Goal: Task Accomplishment & Management: Manage account settings

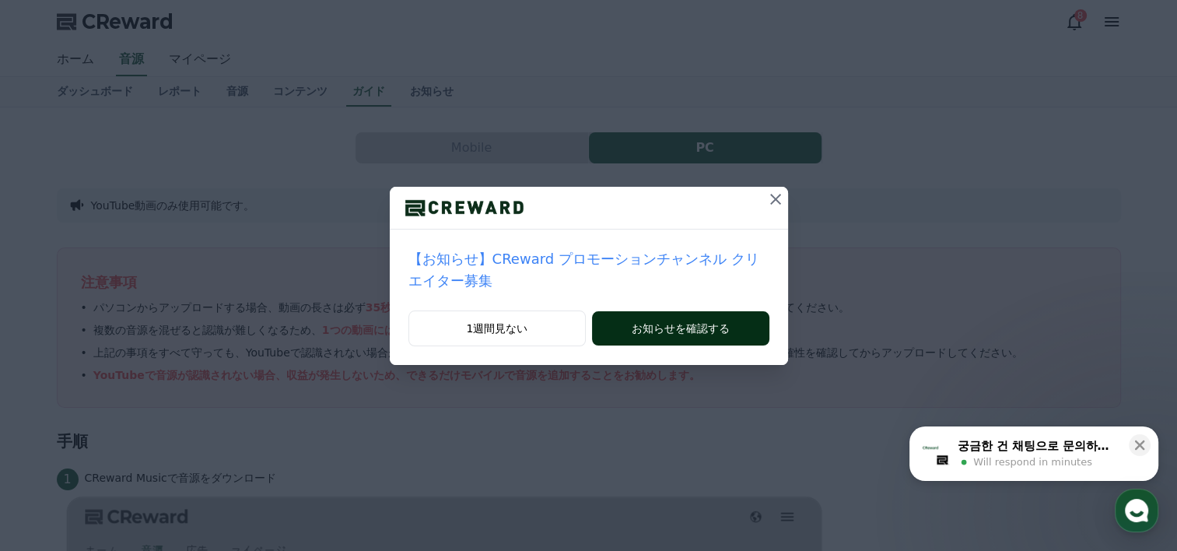
click at [698, 311] on button "お知らせを確認する" at bounding box center [680, 328] width 177 height 34
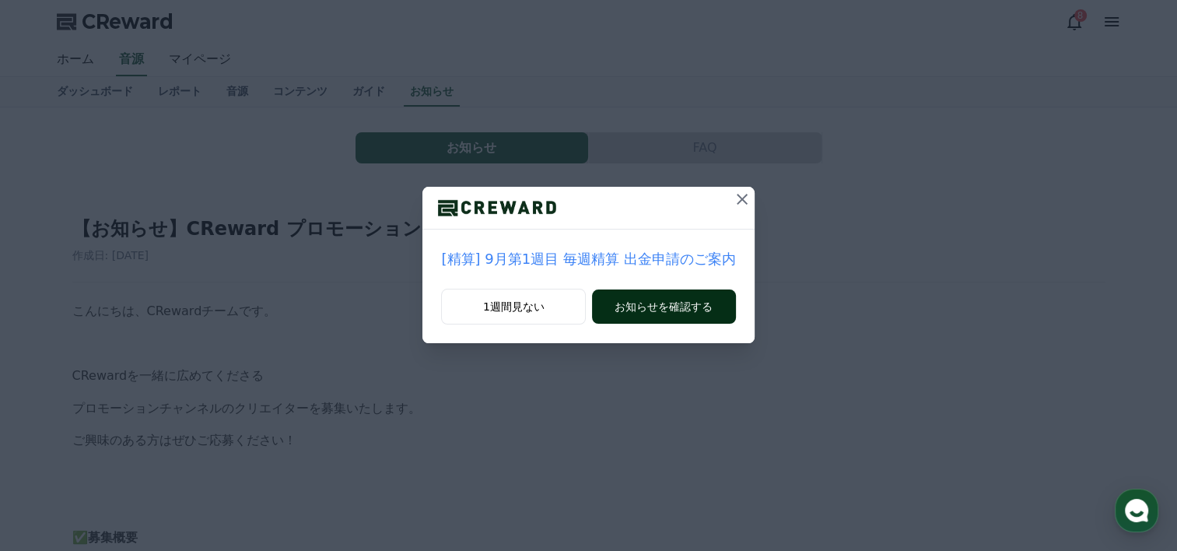
click at [639, 308] on button "お知らせを確認する" at bounding box center [663, 306] width 143 height 34
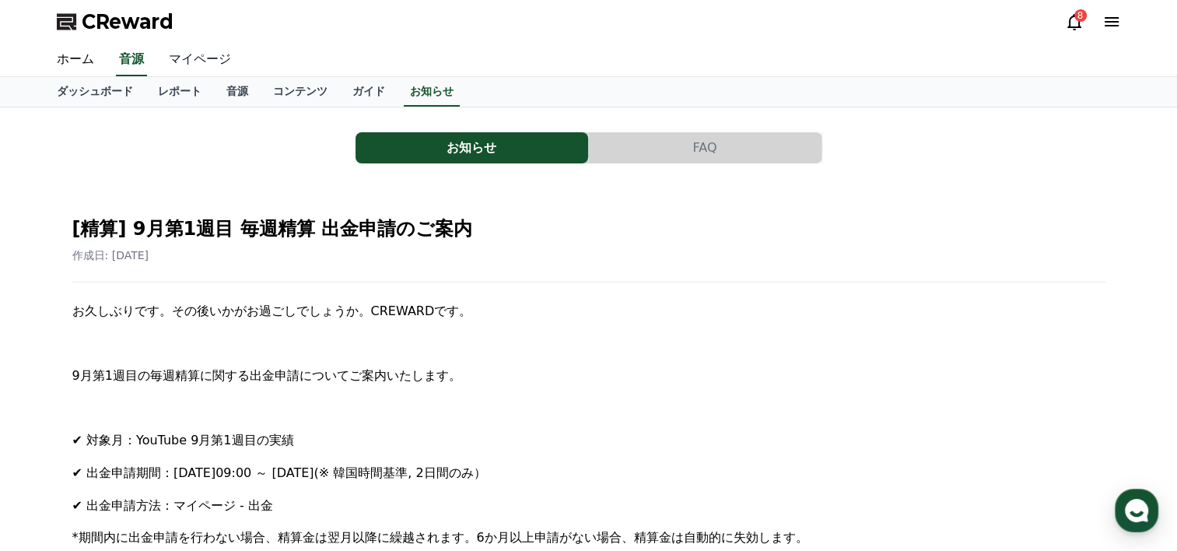
click at [177, 54] on link "マイページ" at bounding box center [199, 60] width 87 height 33
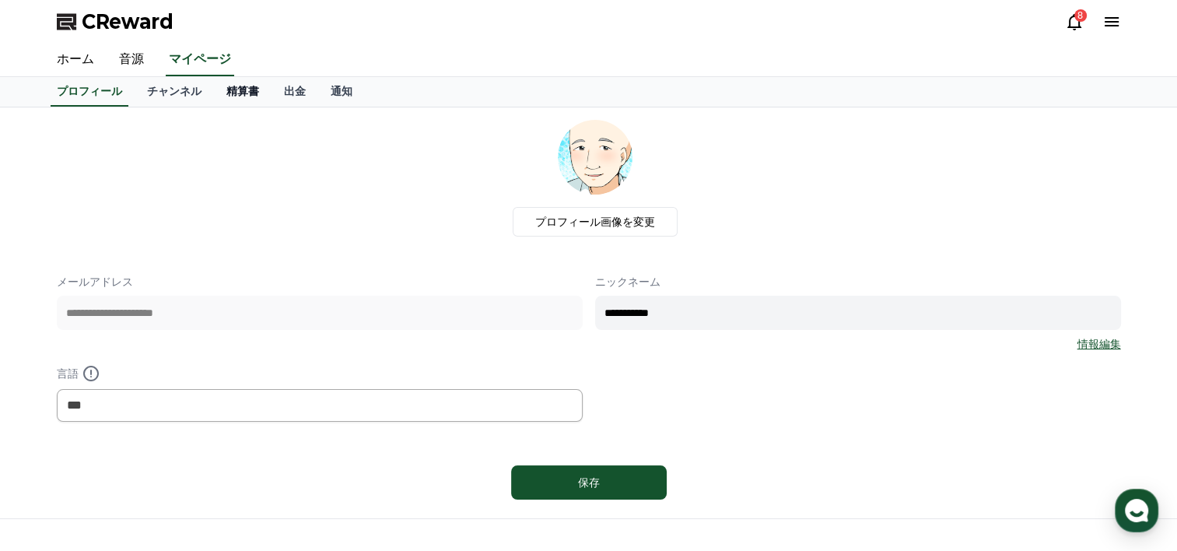
click at [214, 87] on link "精算書" at bounding box center [243, 92] width 58 height 30
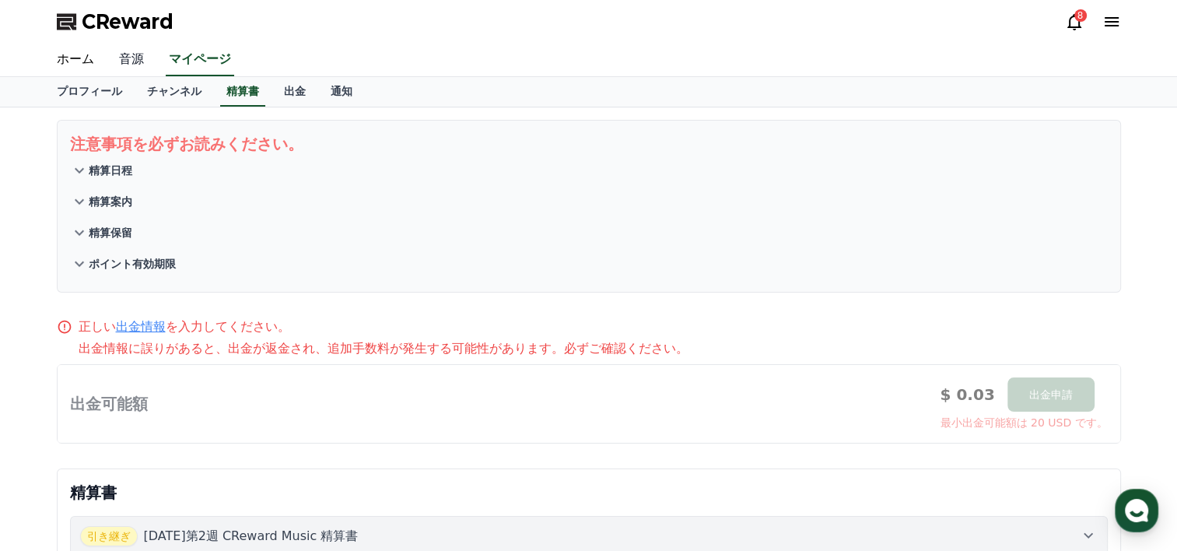
click at [121, 53] on link "音源" at bounding box center [132, 60] width 50 height 33
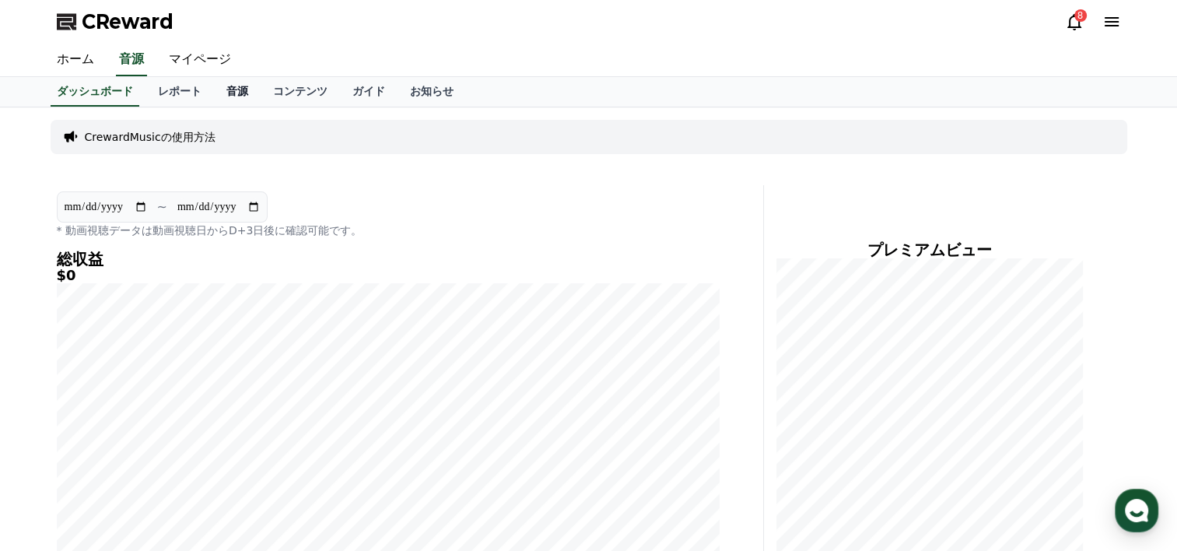
click at [214, 90] on link "音源" at bounding box center [237, 92] width 47 height 30
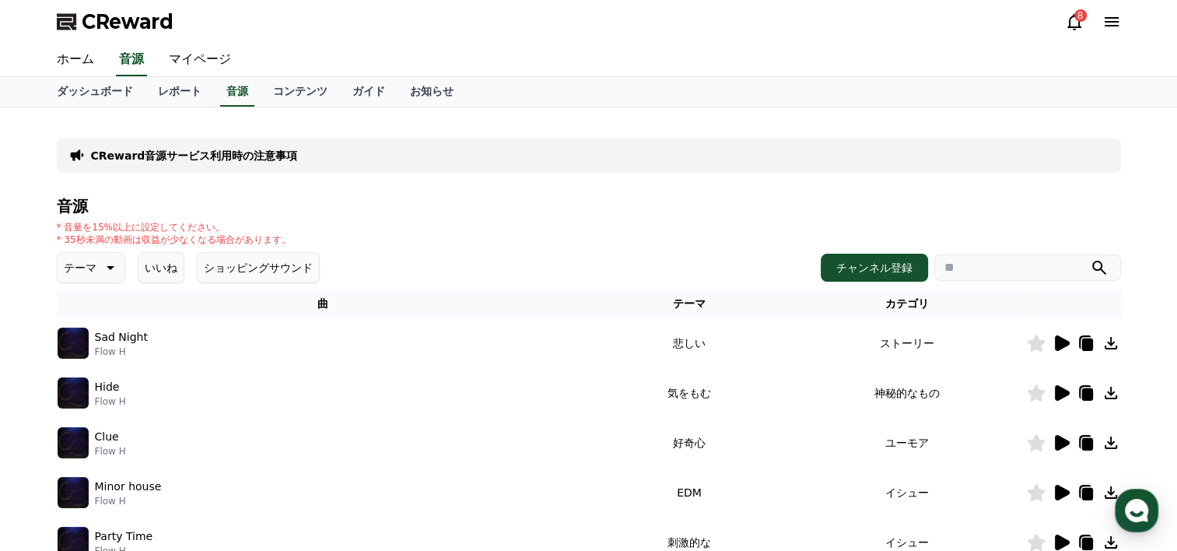
click at [1061, 340] on icon at bounding box center [1062, 343] width 15 height 16
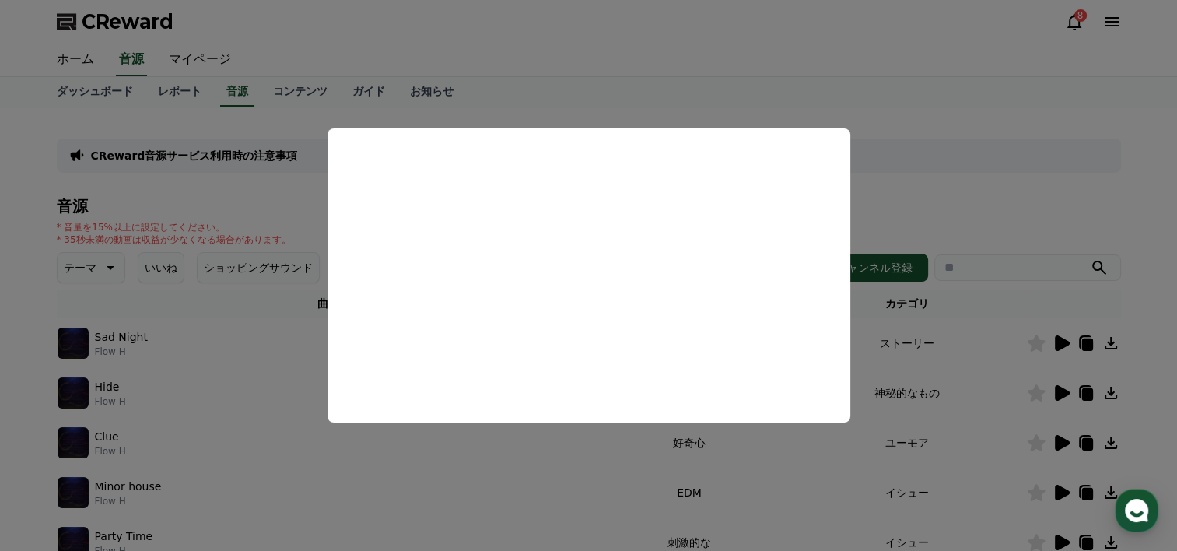
click at [884, 130] on button "close modal" at bounding box center [588, 275] width 1177 height 551
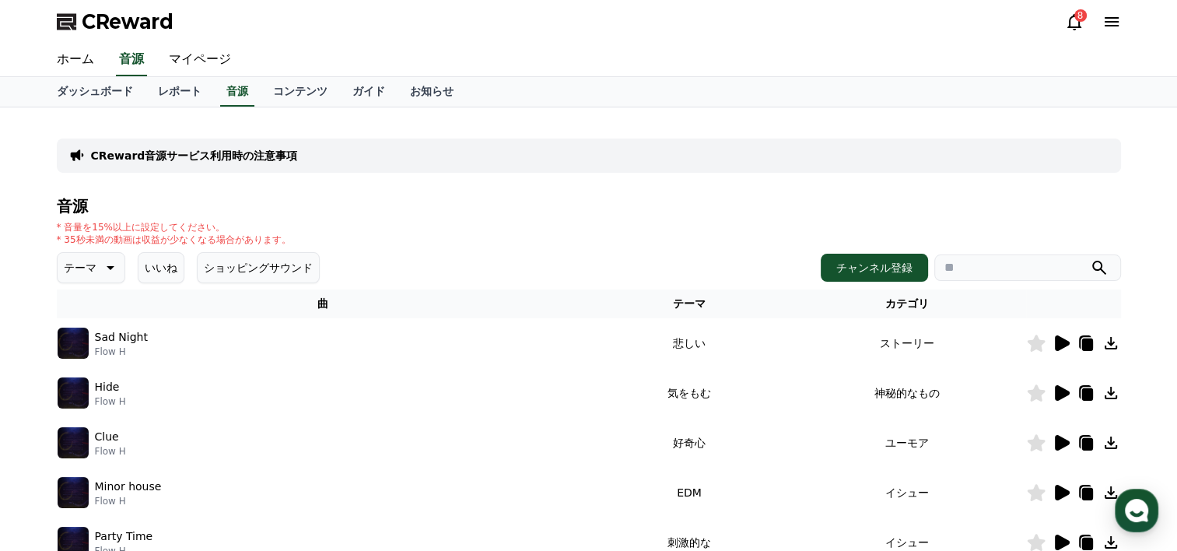
click at [1052, 391] on icon at bounding box center [1061, 393] width 19 height 19
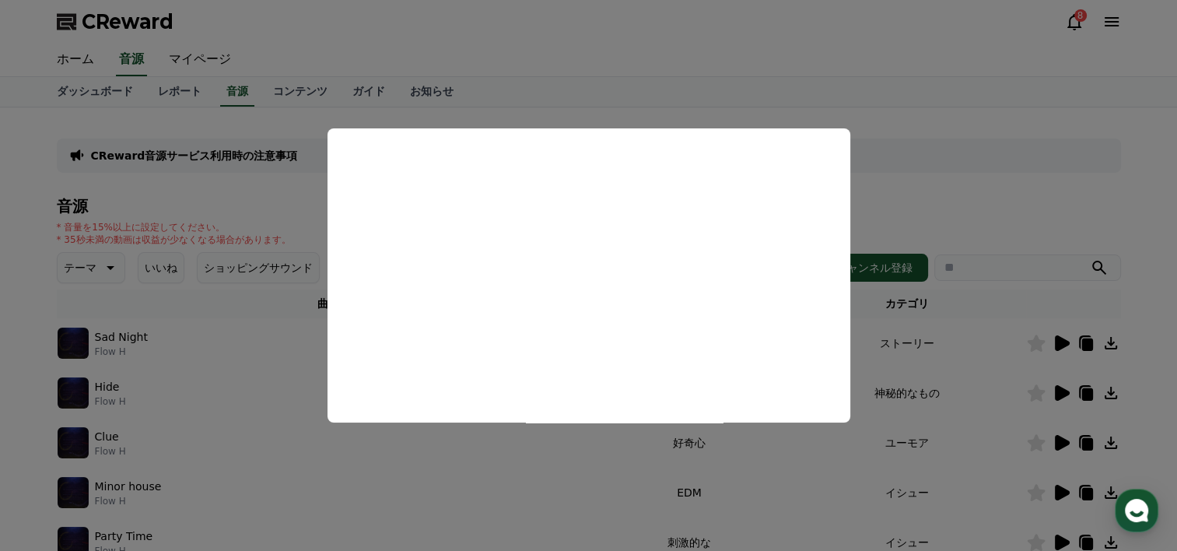
click at [277, 298] on button "close modal" at bounding box center [588, 275] width 1177 height 551
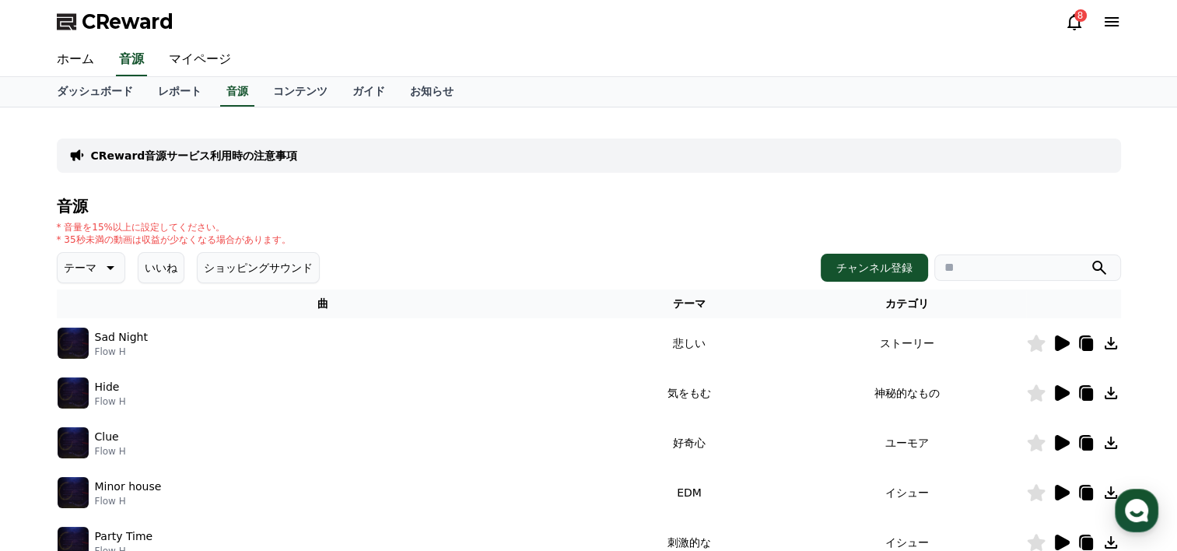
click at [1067, 442] on icon at bounding box center [1062, 443] width 15 height 16
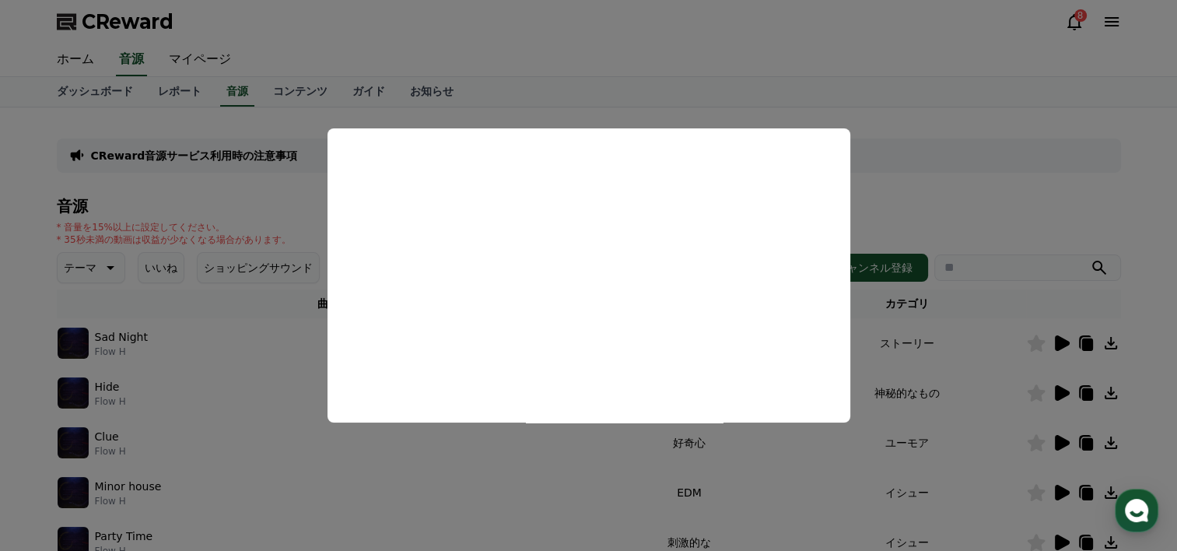
click at [596, 78] on button "close modal" at bounding box center [588, 275] width 1177 height 551
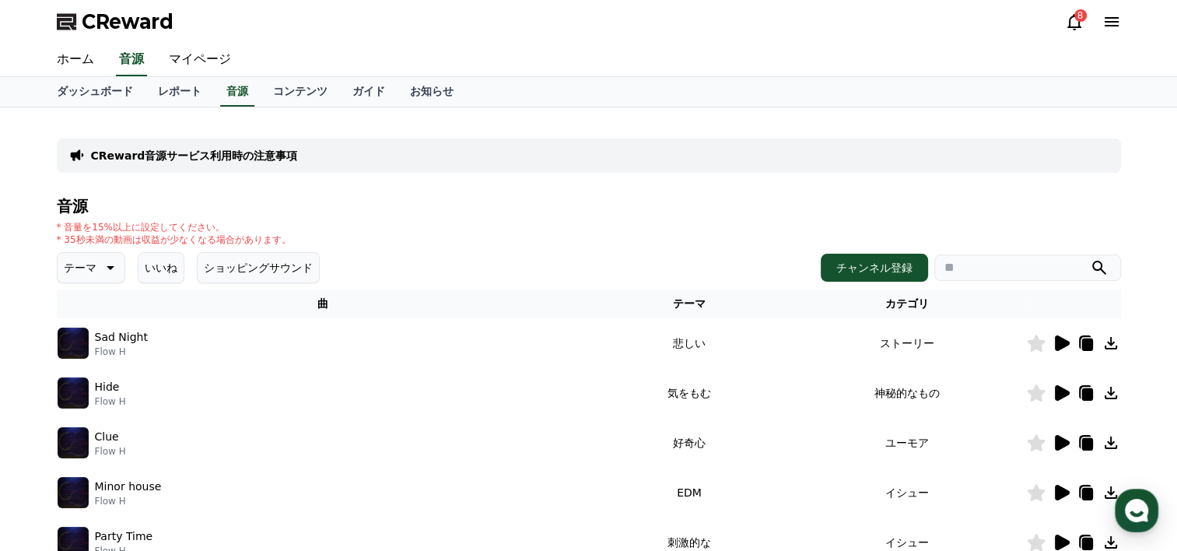
click at [1063, 489] on icon at bounding box center [1062, 493] width 15 height 16
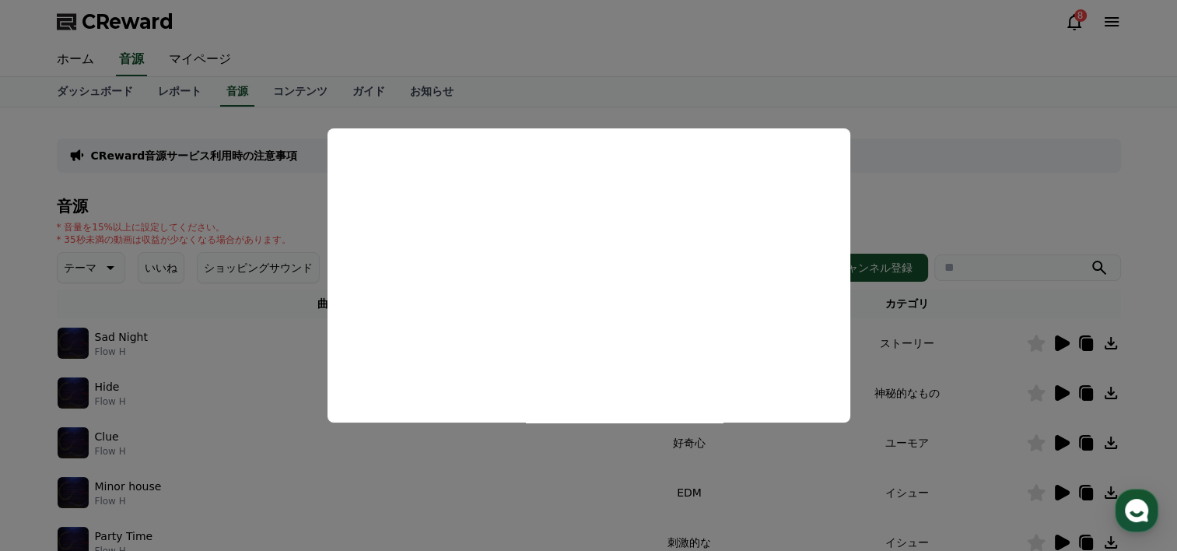
click at [270, 339] on button "close modal" at bounding box center [588, 275] width 1177 height 551
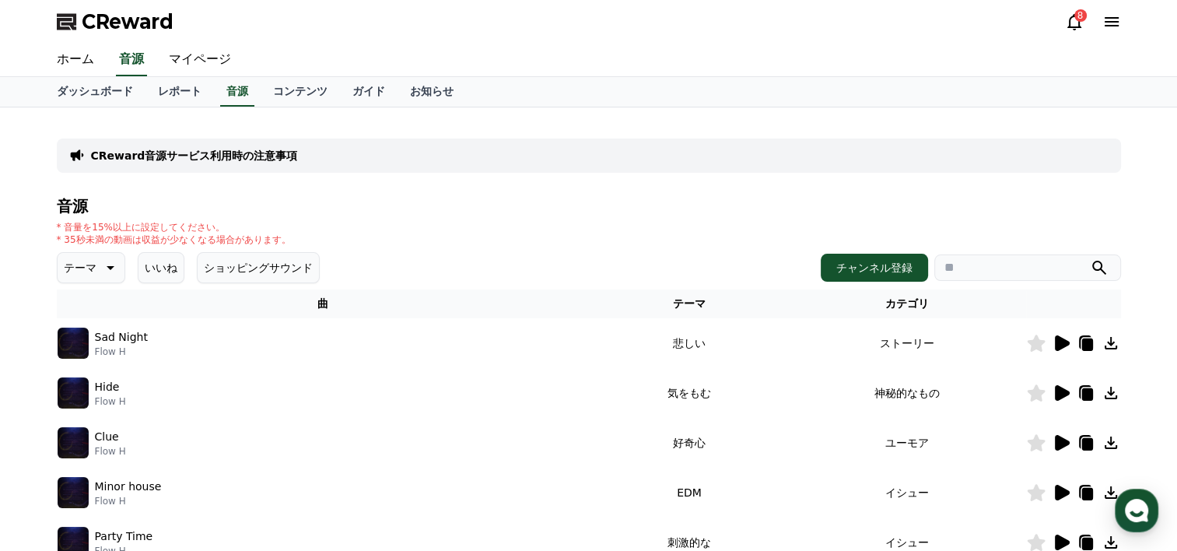
click at [1060, 542] on icon at bounding box center [1062, 543] width 15 height 16
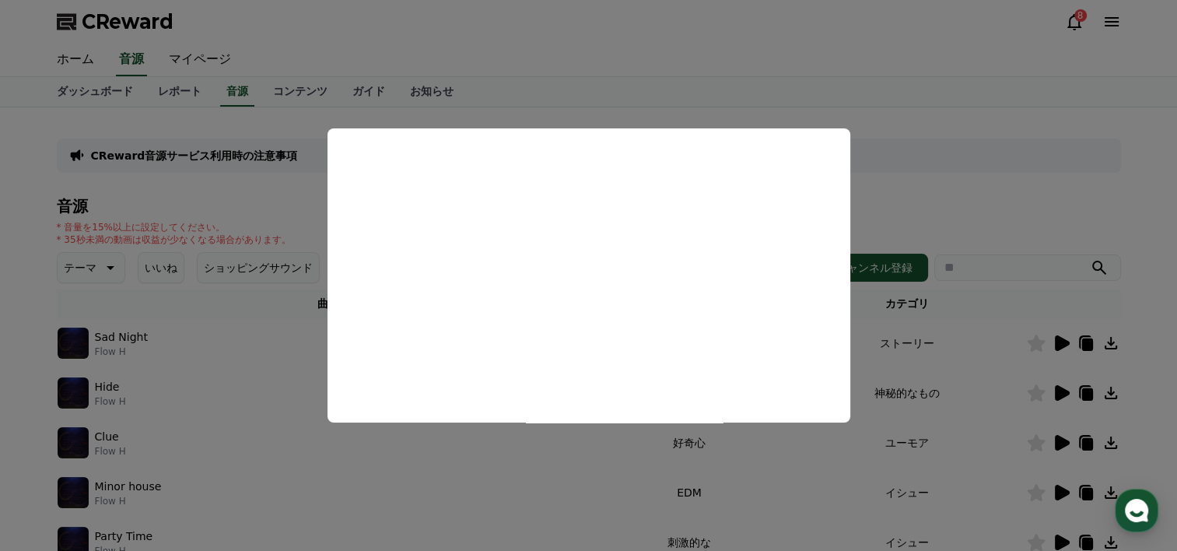
click at [292, 290] on button "close modal" at bounding box center [588, 275] width 1177 height 551
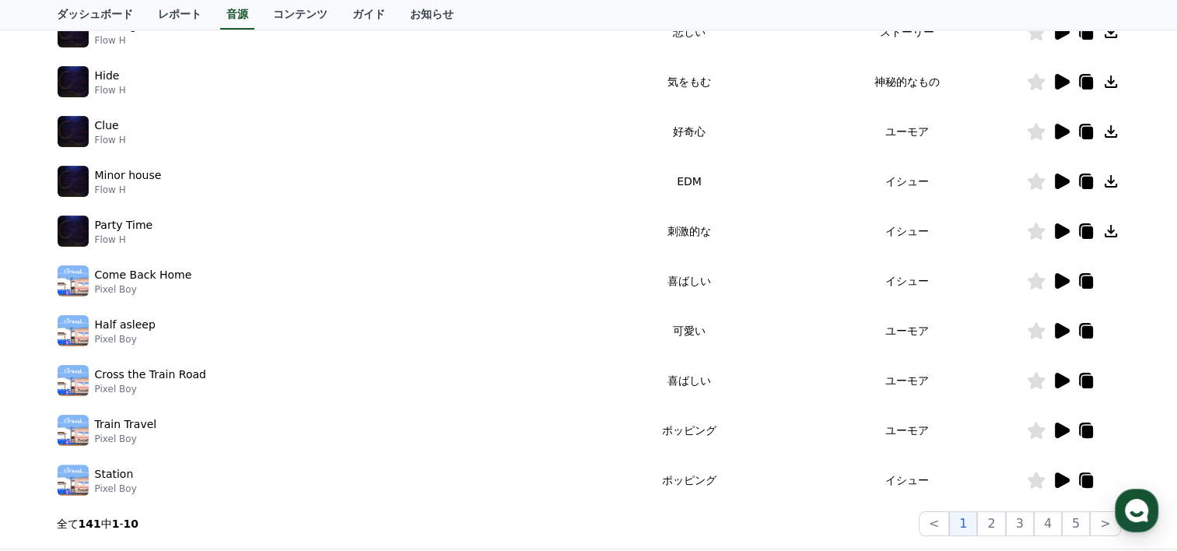
scroll to position [389, 0]
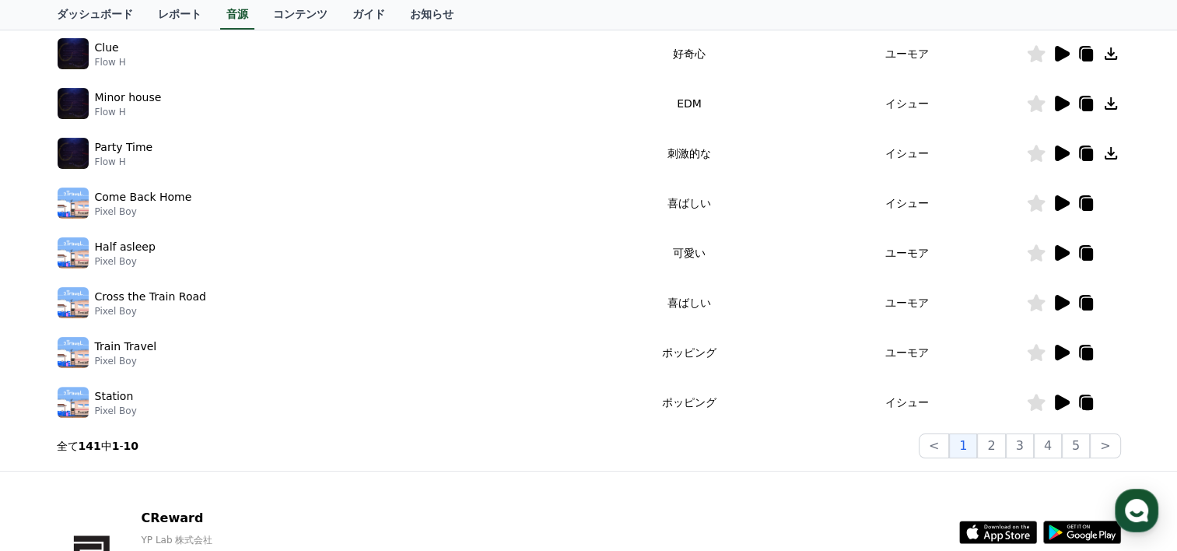
click at [1060, 205] on icon at bounding box center [1062, 203] width 15 height 16
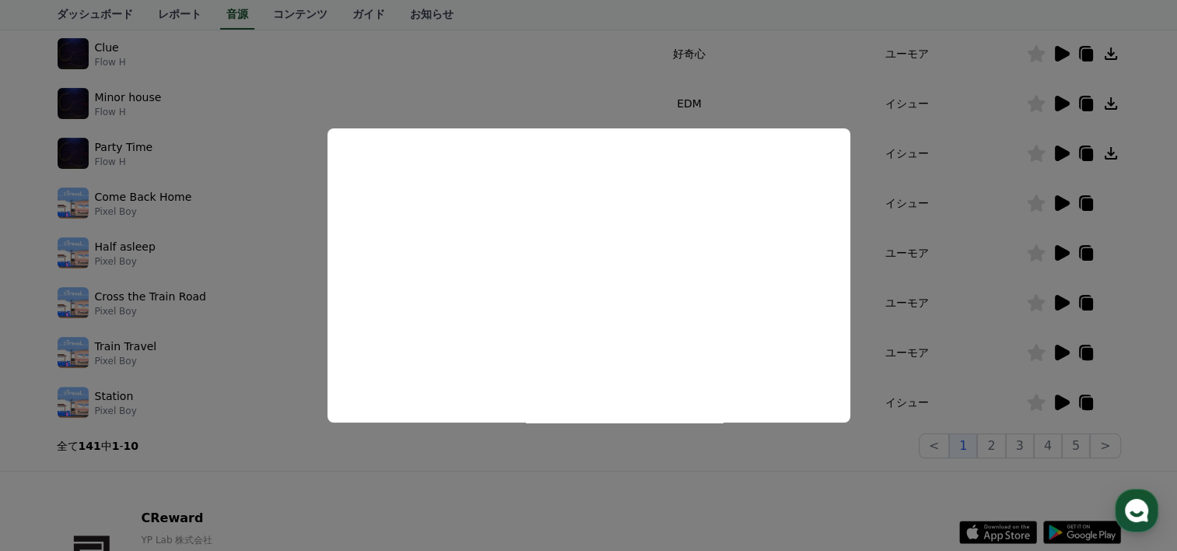
click at [251, 227] on button "close modal" at bounding box center [588, 275] width 1177 height 551
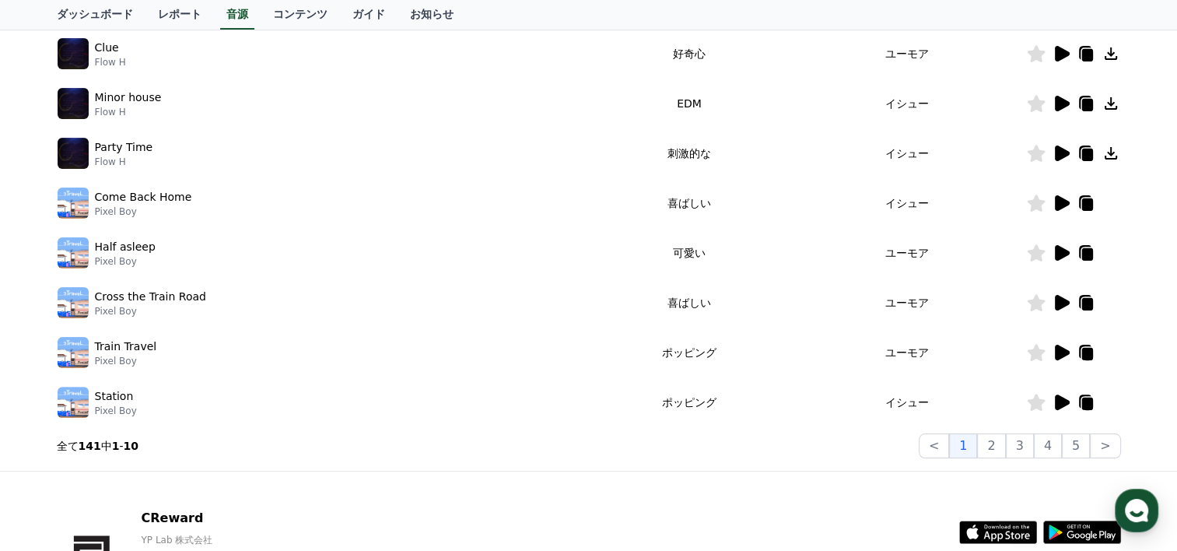
click at [1069, 250] on icon at bounding box center [1061, 253] width 19 height 19
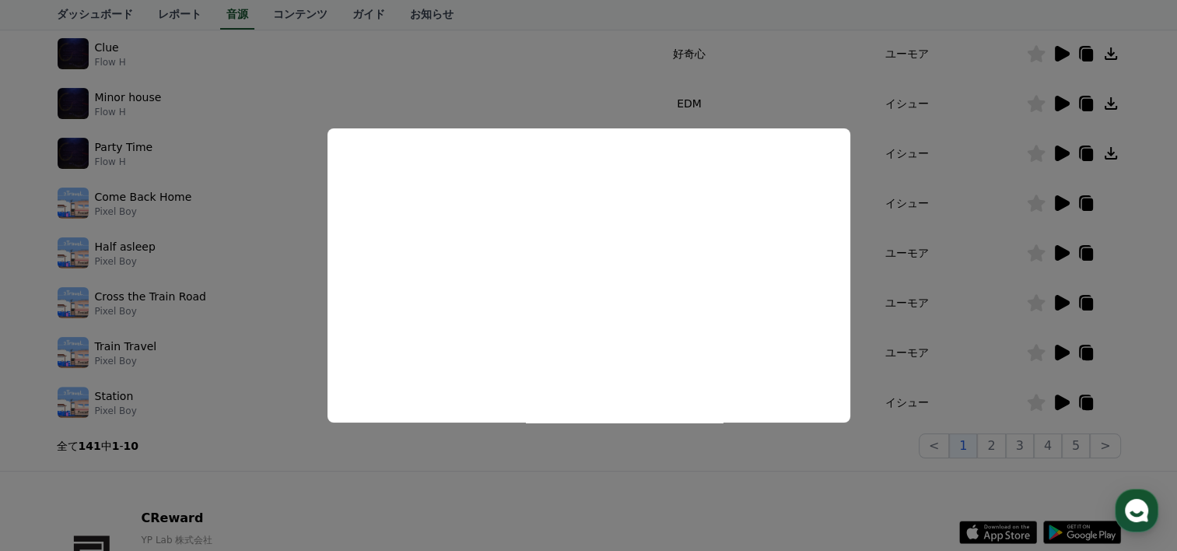
click at [298, 279] on button "close modal" at bounding box center [588, 275] width 1177 height 551
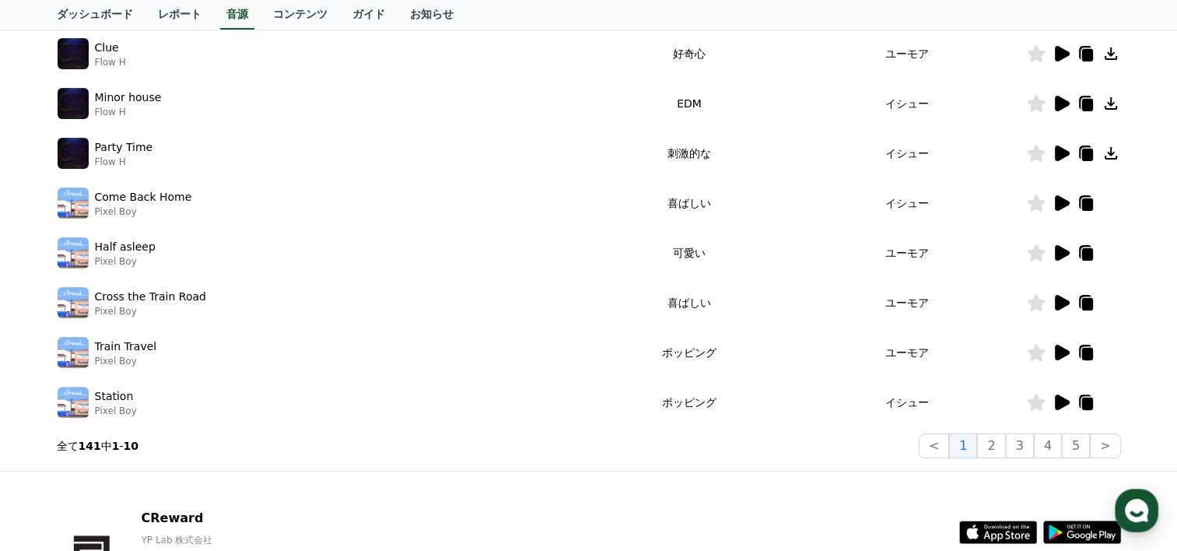
click at [1066, 307] on icon at bounding box center [1061, 302] width 19 height 19
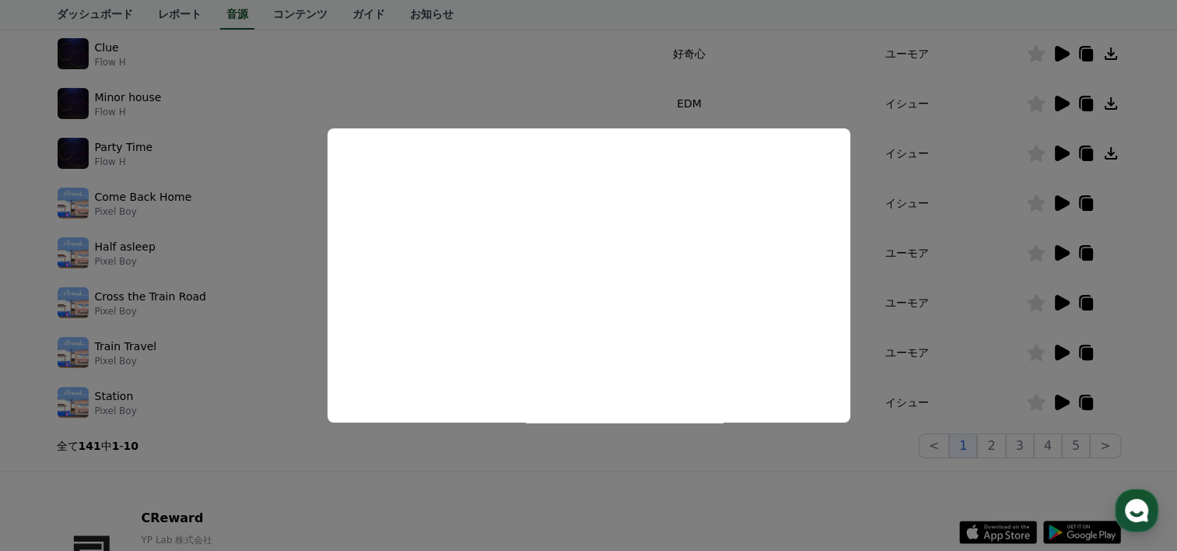
click at [293, 372] on button "close modal" at bounding box center [588, 275] width 1177 height 551
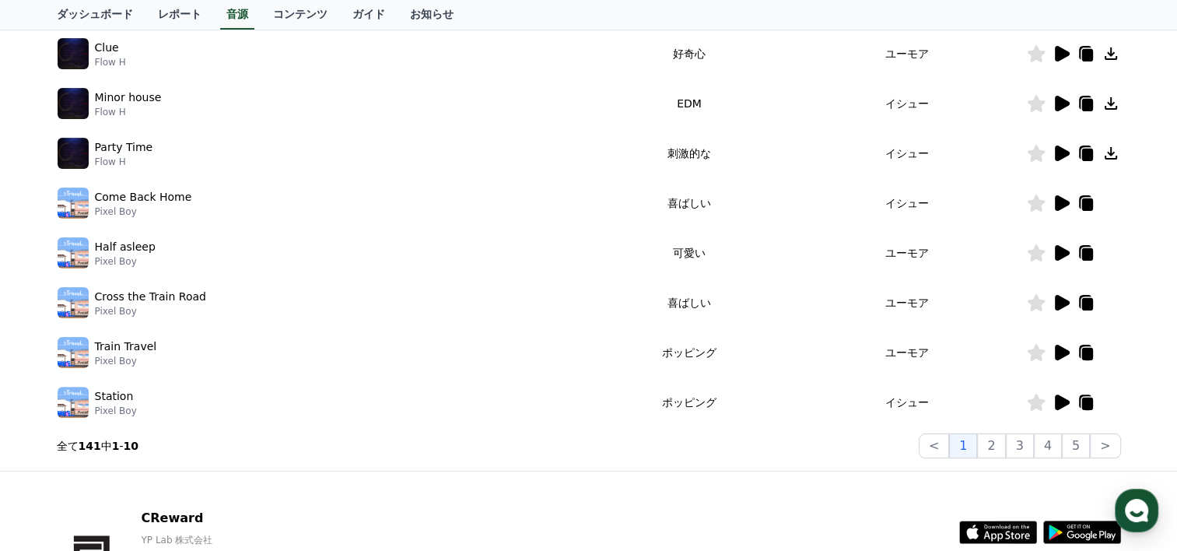
click at [1058, 400] on icon at bounding box center [1062, 402] width 15 height 16
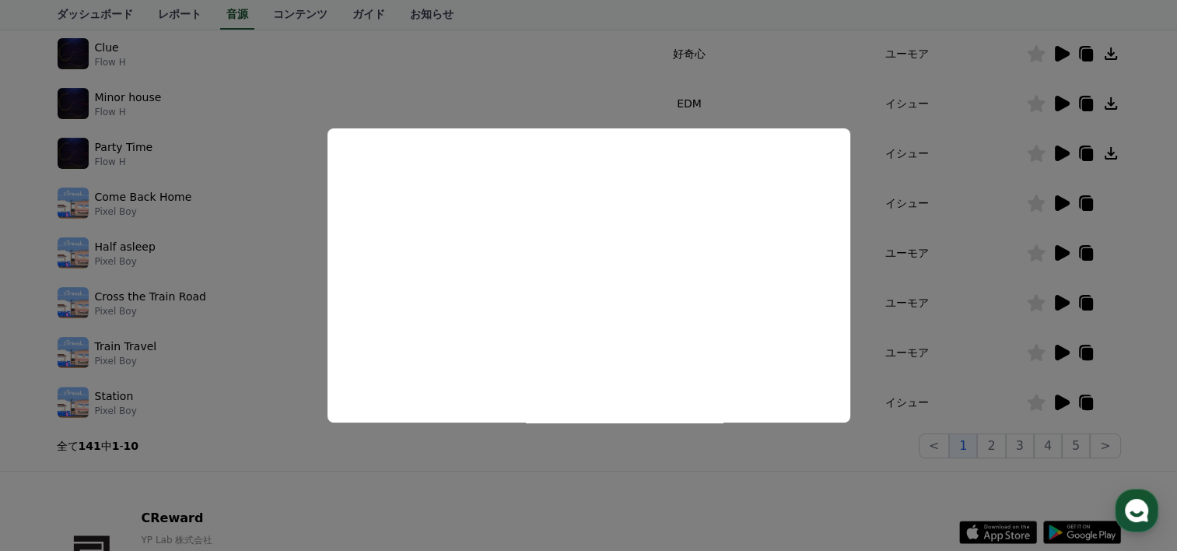
click at [36, 181] on button "close modal" at bounding box center [588, 275] width 1177 height 551
